Goal: Task Accomplishment & Management: Use online tool/utility

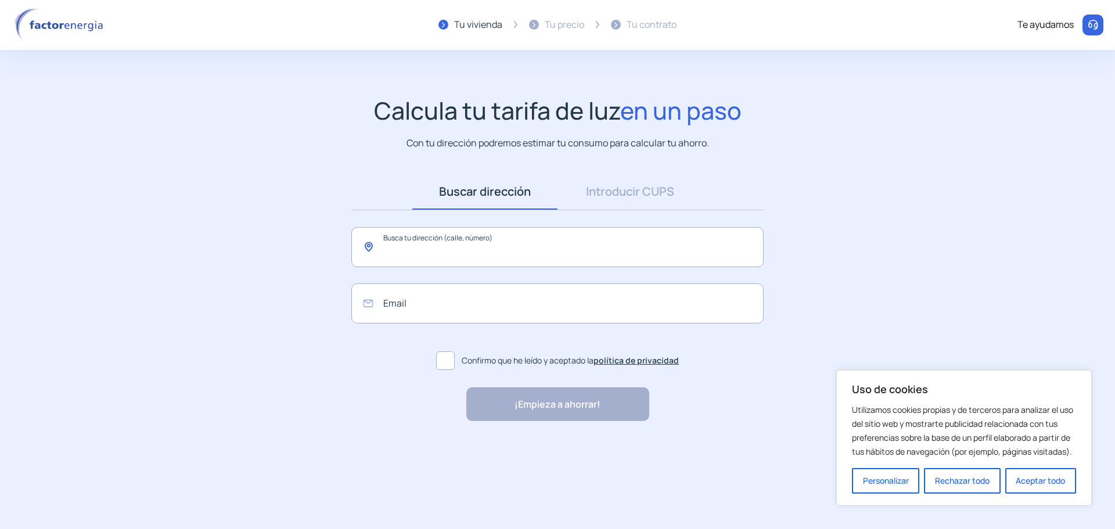
click at [472, 250] on input "text" at bounding box center [557, 247] width 412 height 40
click at [626, 191] on link "Introducir CUPS" at bounding box center [630, 192] width 145 height 36
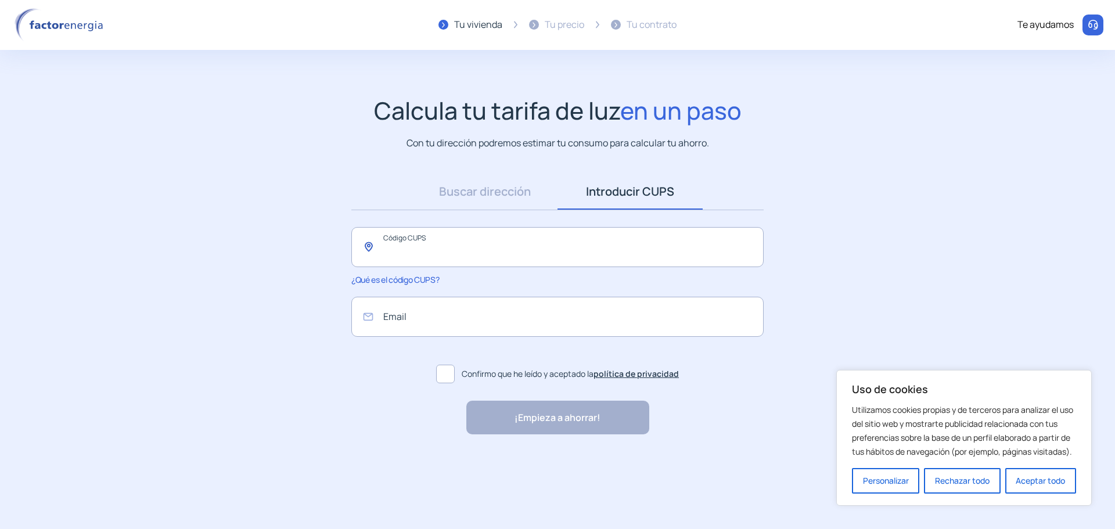
click at [532, 245] on input "text" at bounding box center [557, 247] width 412 height 40
click at [491, 255] on input "text" at bounding box center [557, 247] width 412 height 40
click at [1035, 475] on button "Aceptar todo" at bounding box center [1041, 481] width 71 height 26
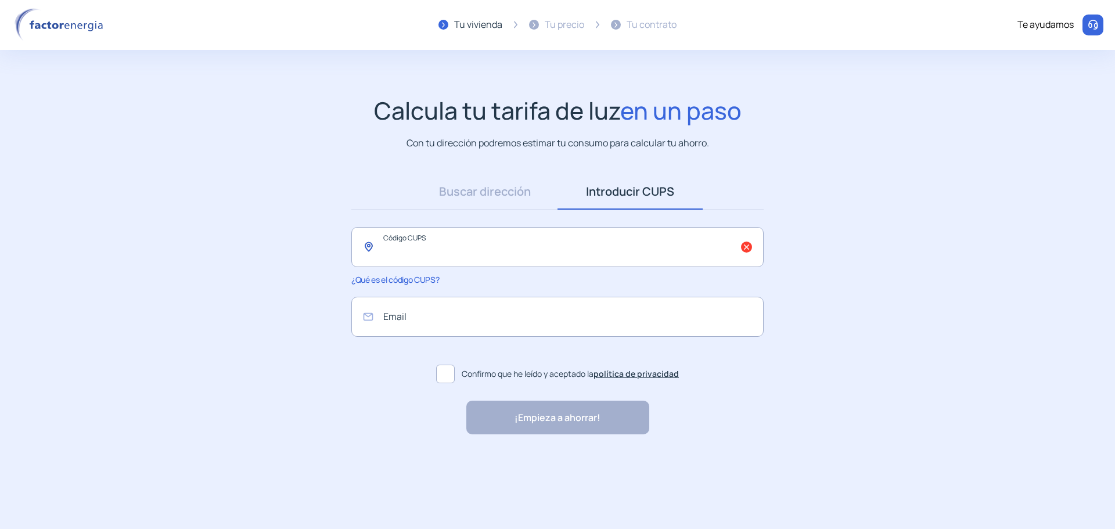
click at [542, 242] on input "text" at bounding box center [557, 247] width 412 height 40
drag, startPoint x: 522, startPoint y: 258, endPoint x: 650, endPoint y: 419, distance: 205.5
click at [525, 258] on input "text" at bounding box center [557, 247] width 412 height 40
click at [516, 263] on input "text" at bounding box center [557, 247] width 412 height 40
drag, startPoint x: 1115, startPoint y: 0, endPoint x: 846, endPoint y: 139, distance: 302.4
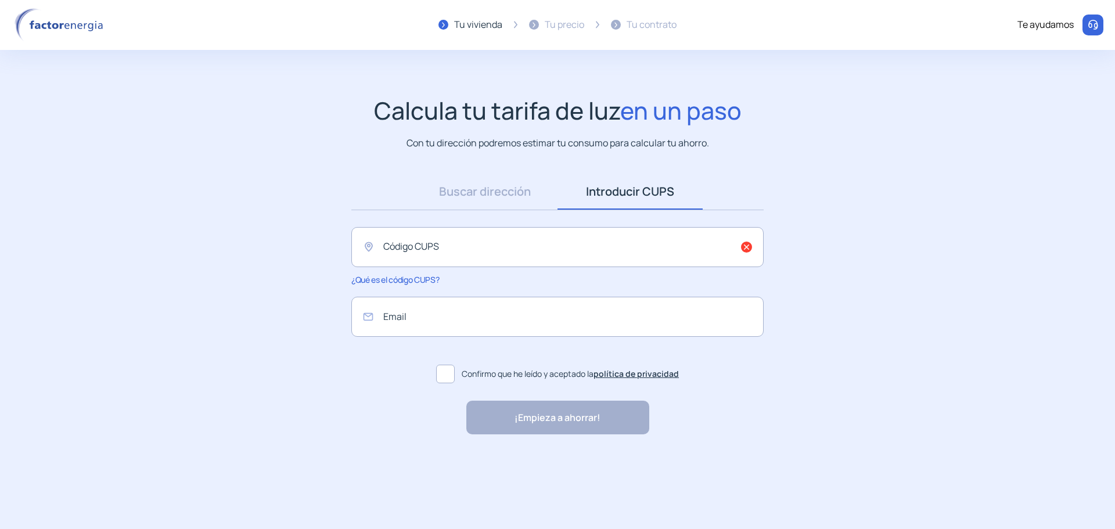
click at [846, 139] on div "Calcula tu tarifa de luz en un paso Con tu dirección podremos estimar tu consum…" at bounding box center [558, 123] width 1092 height 54
